Goal: Task Accomplishment & Management: Use online tool/utility

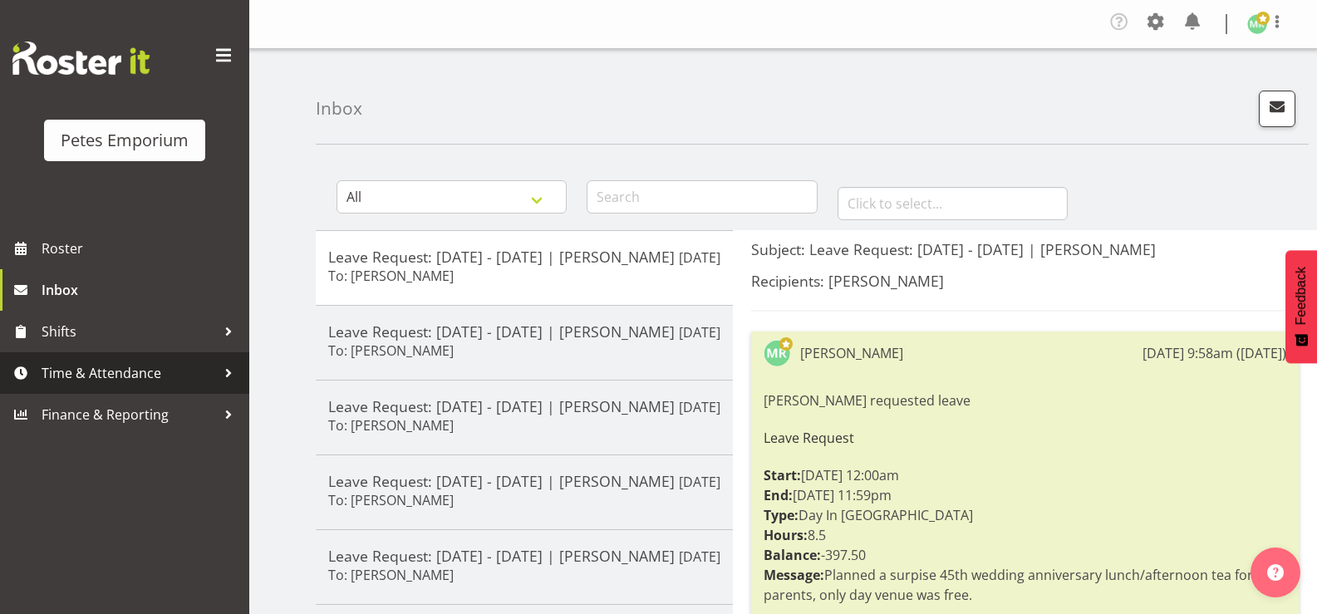
click at [117, 380] on span "Time & Attendance" at bounding box center [129, 373] width 174 height 25
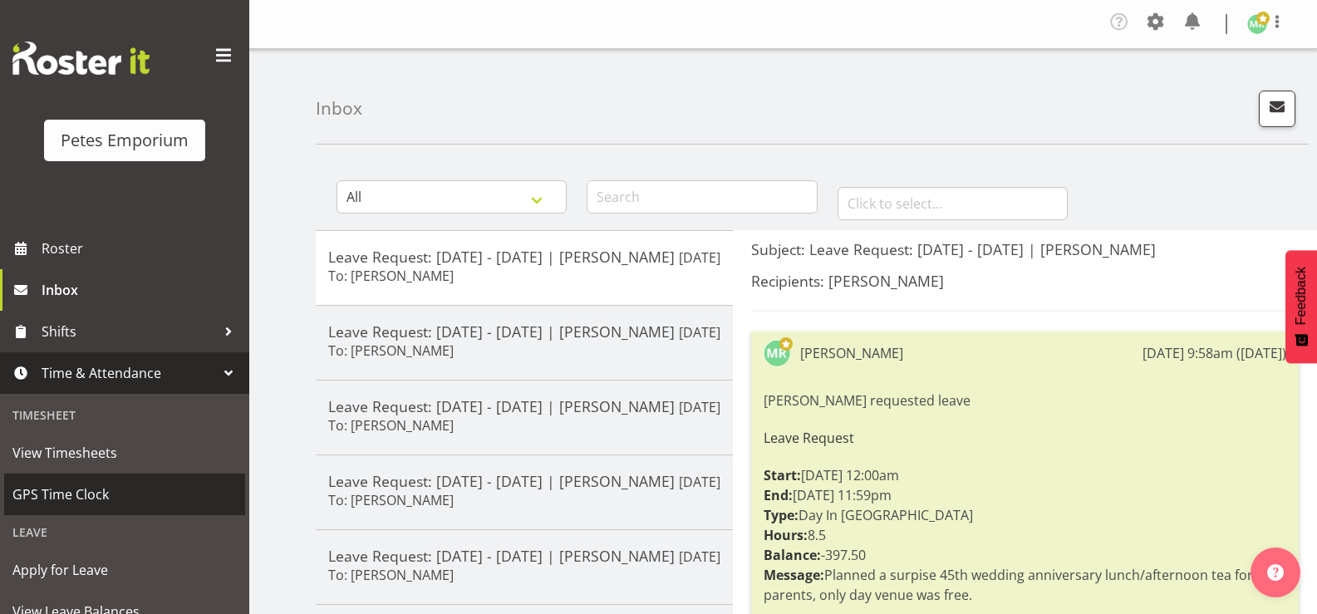
click at [91, 490] on span "GPS Time Clock" at bounding box center [124, 494] width 224 height 25
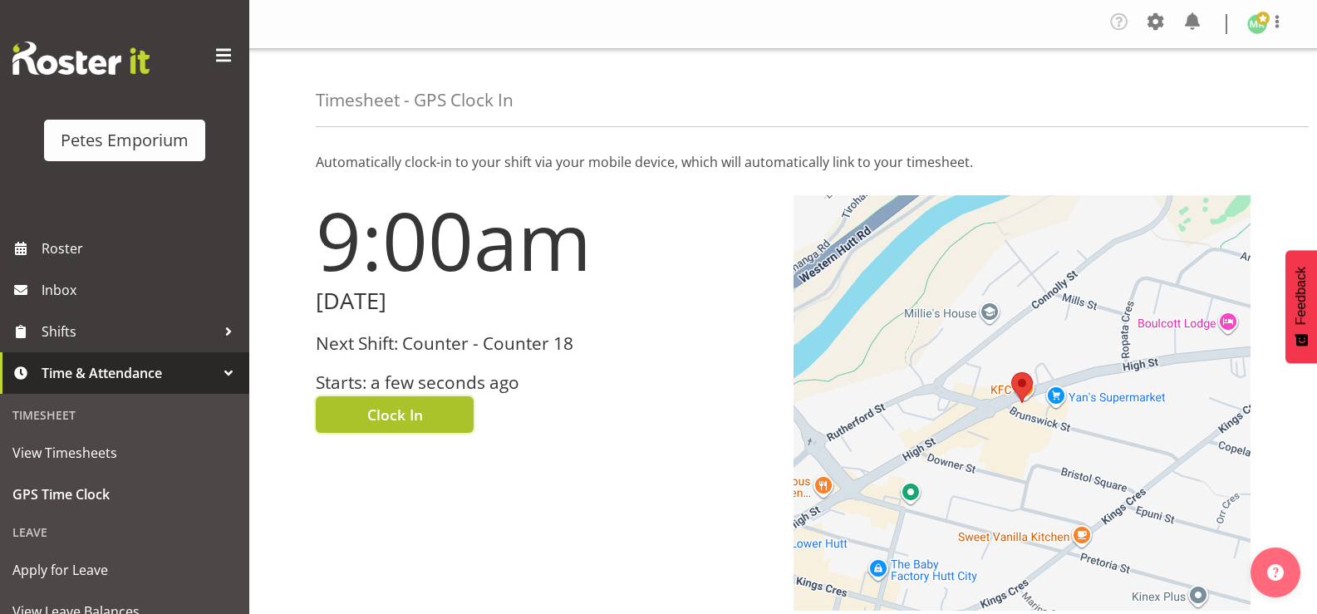
click at [355, 413] on button "Clock In" at bounding box center [395, 414] width 158 height 37
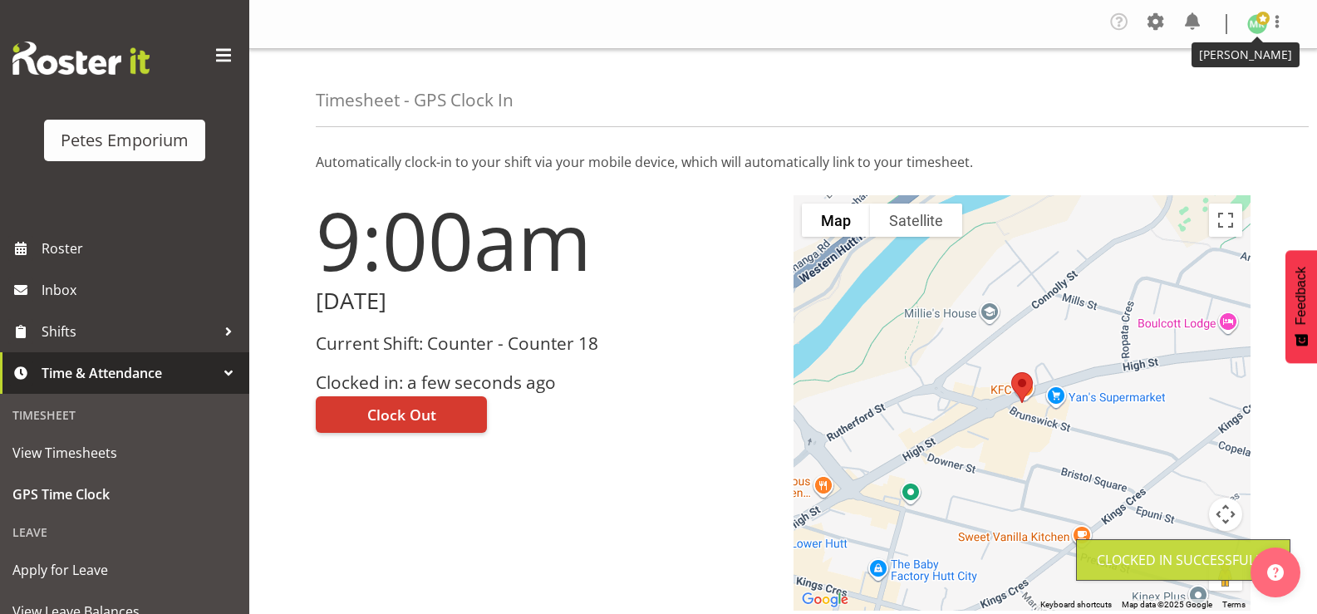
click at [1257, 18] on span at bounding box center [1262, 18] width 13 height 13
click at [1181, 84] on link "Log Out" at bounding box center [1208, 91] width 160 height 30
